Goal: Transaction & Acquisition: Obtain resource

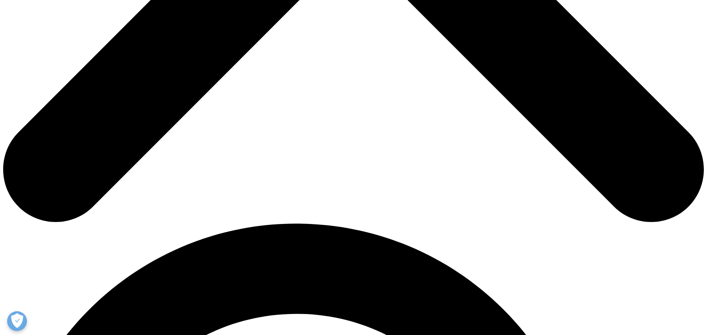
scroll to position [491, 0]
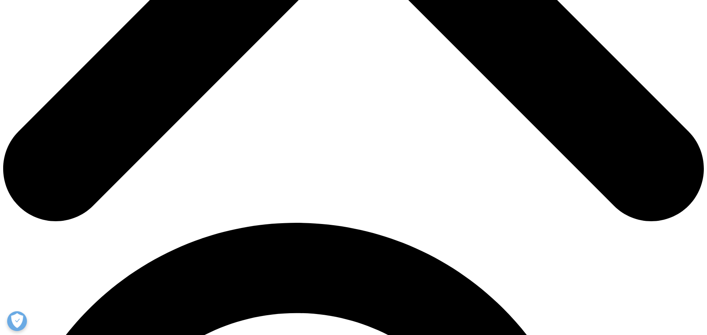
drag, startPoint x: 677, startPoint y: 180, endPoint x: 663, endPoint y: 178, distance: 14.4
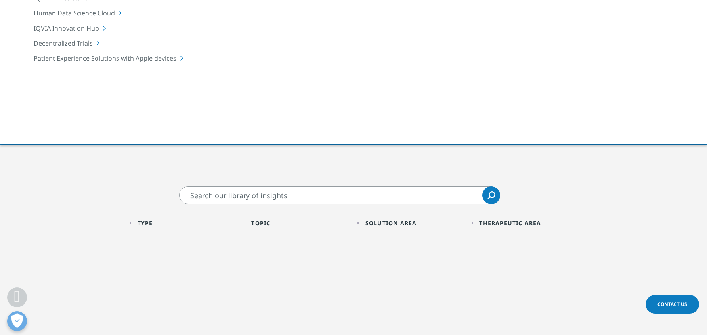
scroll to position [0, 0]
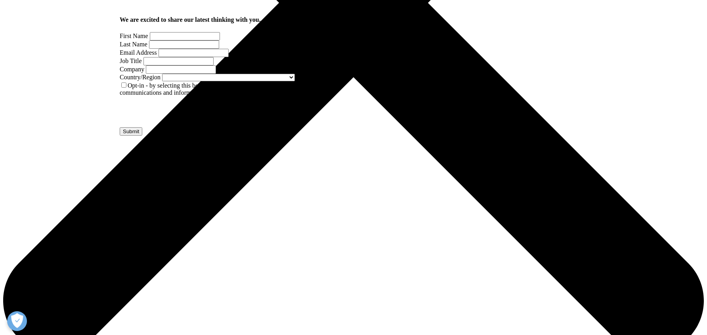
scroll to position [419, 0]
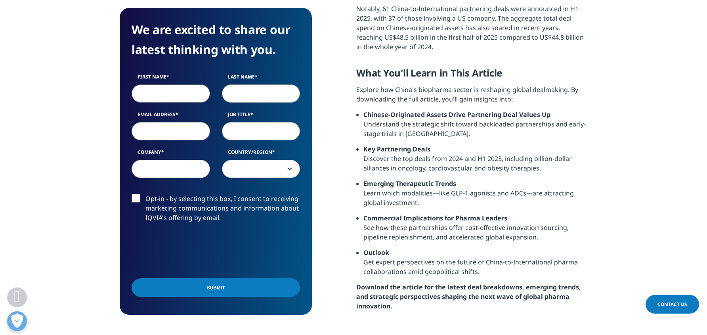
click at [169, 97] on input "First Name" at bounding box center [171, 93] width 78 height 18
type input "Annalee"
type input "Armstrong"
select select "Canada"
click at [168, 132] on input "Email Address" at bounding box center [171, 131] width 78 height 18
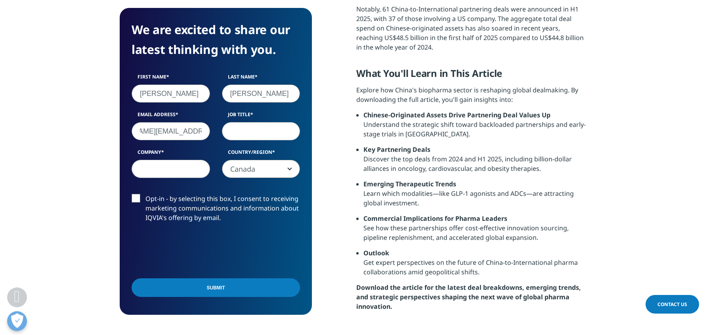
scroll to position [0, 49]
type input "annalee.armstrong@biospace.com"
click at [260, 123] on input "Job Title" at bounding box center [261, 131] width 78 height 18
type input "Senior Editor"
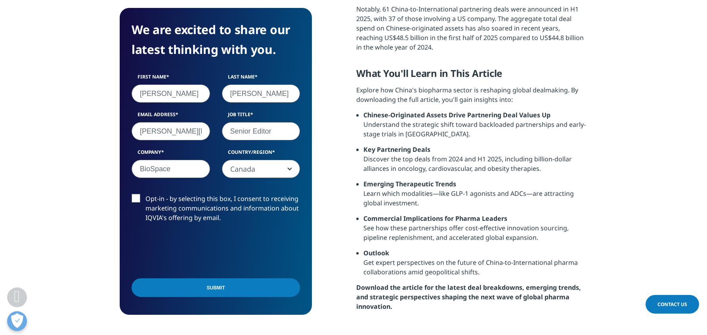
type input "BioSpace"
drag, startPoint x: 157, startPoint y: 283, endPoint x: 203, endPoint y: 279, distance: 45.7
click at [157, 283] on input "Submit" at bounding box center [216, 287] width 168 height 19
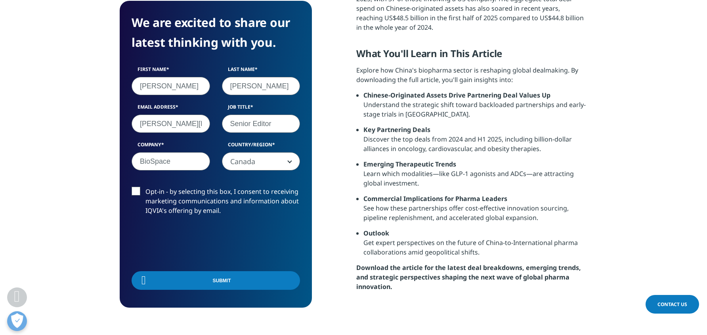
scroll to position [62, 192]
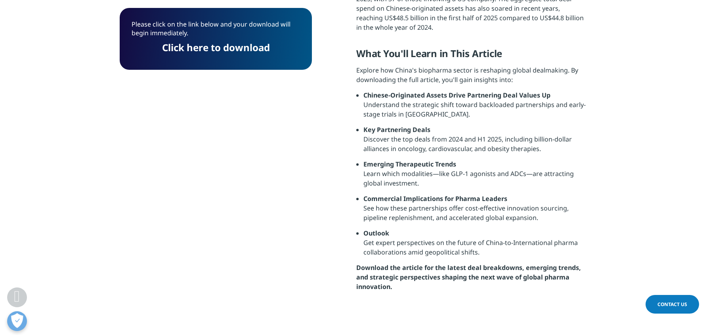
click at [230, 50] on link "Click here to download" at bounding box center [216, 47] width 108 height 13
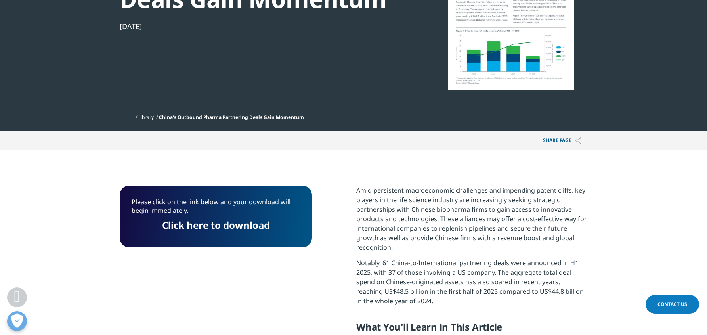
scroll to position [170, 0]
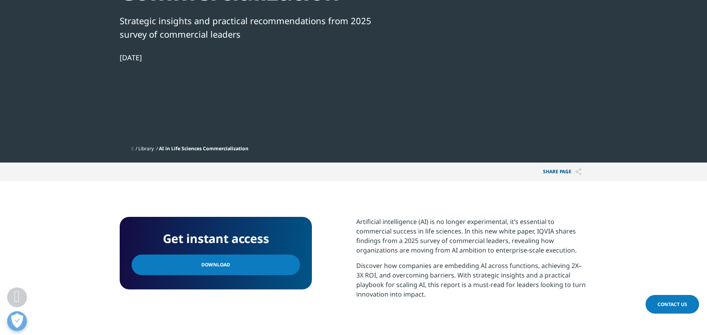
scroll to position [234, 0]
